Goal: Check status

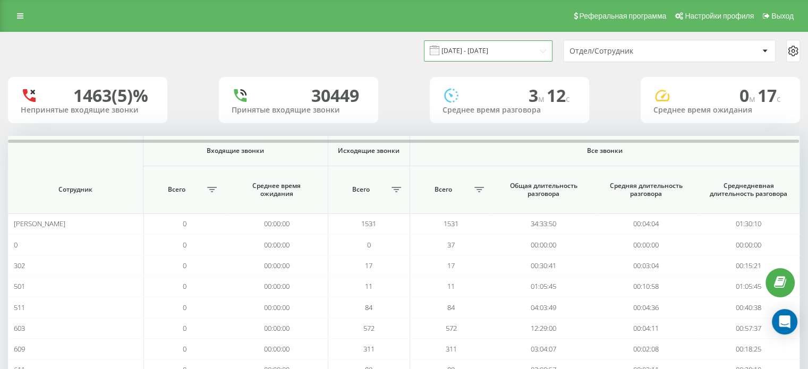
click at [488, 48] on input "[DATE] - [DATE]" at bounding box center [488, 50] width 128 height 21
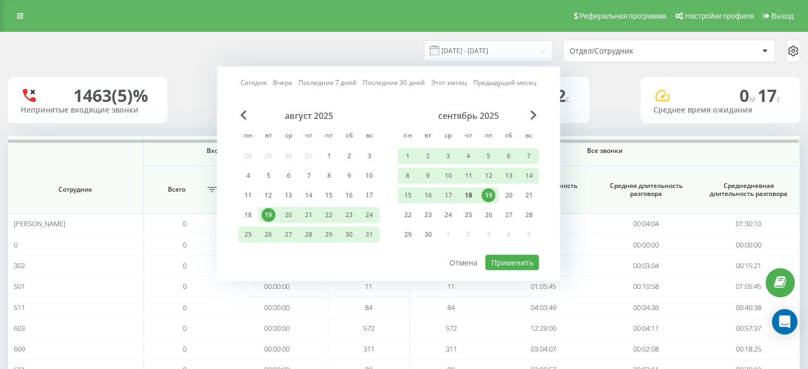
click at [471, 193] on div "18" at bounding box center [468, 195] width 14 height 14
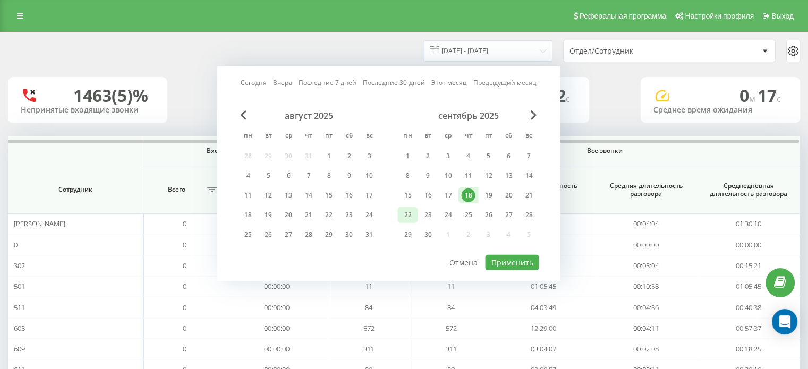
click at [407, 212] on div "22" at bounding box center [407, 215] width 14 height 14
click at [412, 216] on div "22" at bounding box center [407, 215] width 14 height 14
click at [503, 256] on button "Применить" at bounding box center [512, 262] width 54 height 15
type input "[DATE] - [DATE]"
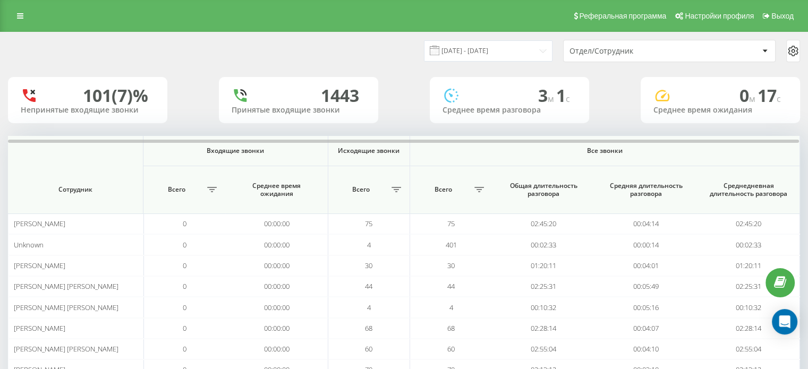
click at [598, 50] on div "Отдел/Сотрудник" at bounding box center [632, 51] width 127 height 9
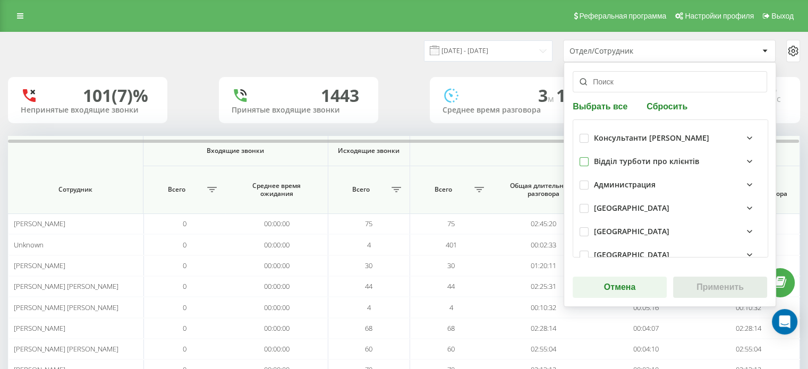
click at [579, 157] on label at bounding box center [583, 157] width 9 height 0
checkbox input "true"
click at [679, 284] on button "Применить" at bounding box center [720, 287] width 94 height 21
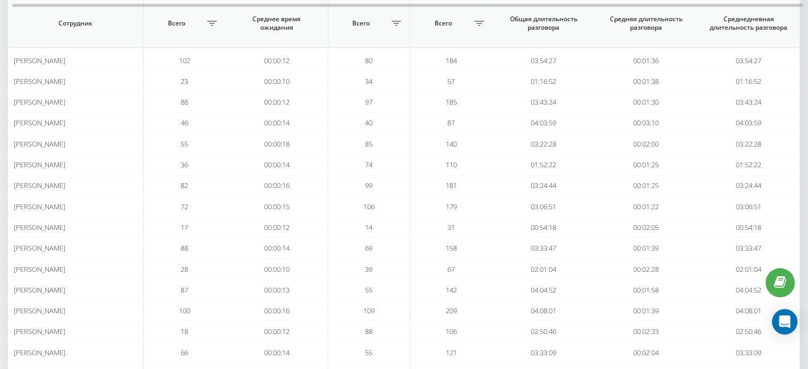
scroll to position [265, 0]
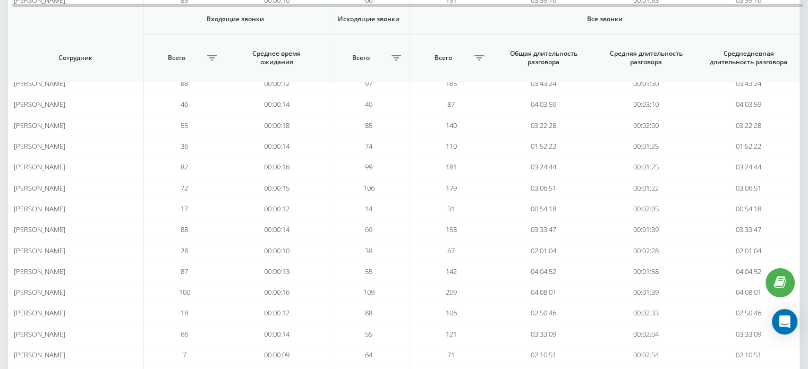
click at [5, 72] on div "[DATE] - [DATE] Отдел/Сотрудник 101 (7)% Непринятые входящие звонки 1443 Принят…" at bounding box center [404, 123] width 808 height 714
click at [0, 166] on div "[DATE] - [DATE] Отдел/Сотрудник 101 (7)% Непринятые входящие звонки 1443 Принят…" at bounding box center [404, 123] width 808 height 714
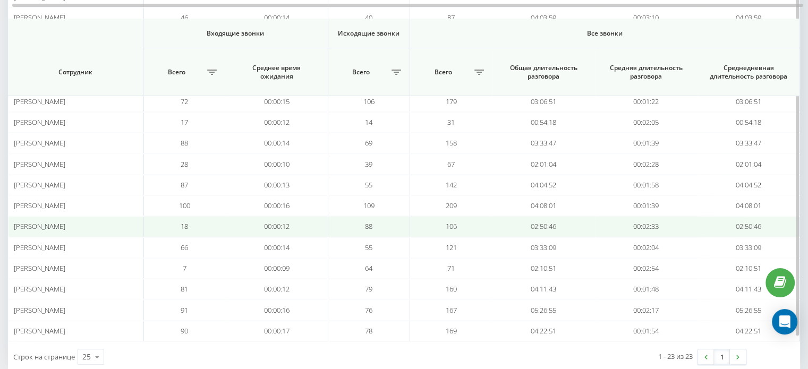
scroll to position [372, 0]
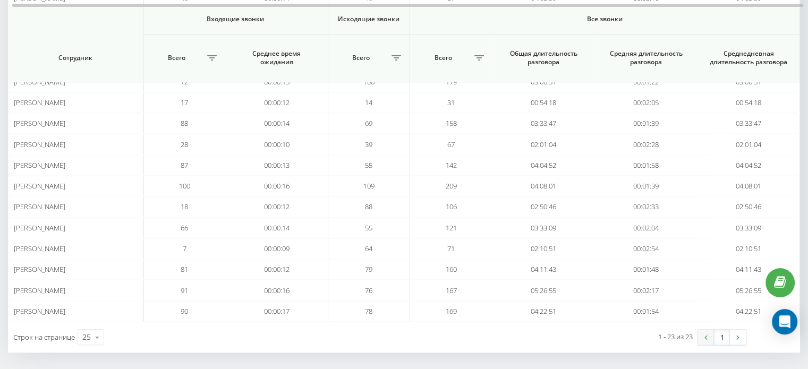
click at [707, 332] on link at bounding box center [706, 337] width 16 height 15
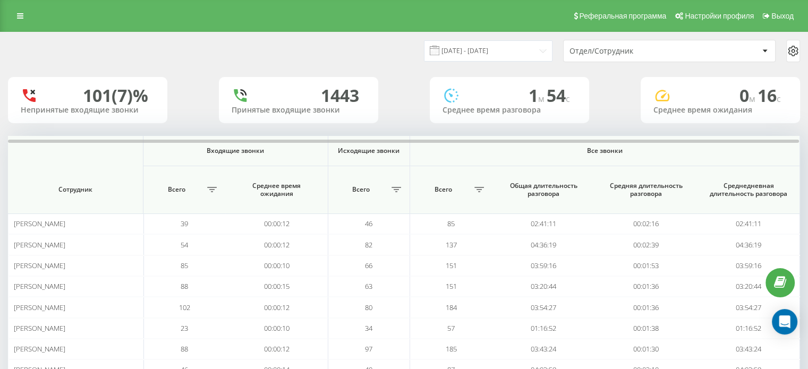
scroll to position [53, 0]
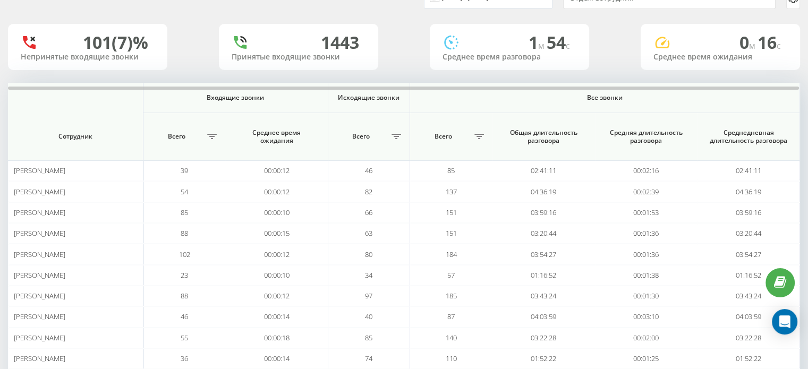
click at [0, 229] on div "[DATE] - [DATE] Отдел/Сотрудник 101 (7)% Непринятые входящие звонки 1443 Принят…" at bounding box center [404, 336] width 808 height 714
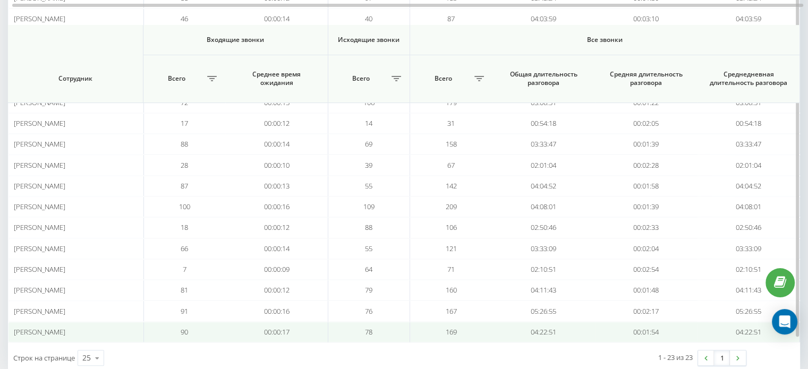
scroll to position [372, 0]
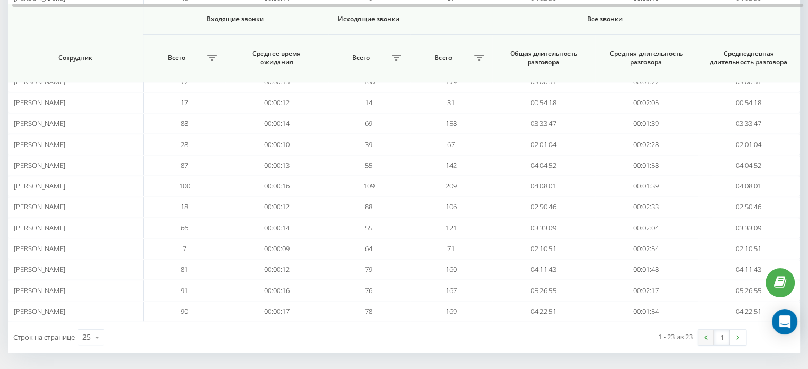
click at [704, 335] on img at bounding box center [705, 337] width 3 height 5
drag, startPoint x: 698, startPoint y: 331, endPoint x: 539, endPoint y: 181, distance: 218.2
click at [698, 331] on link at bounding box center [706, 337] width 16 height 15
click at [705, 335] on img at bounding box center [705, 337] width 3 height 5
